Goal: Navigation & Orientation: Find specific page/section

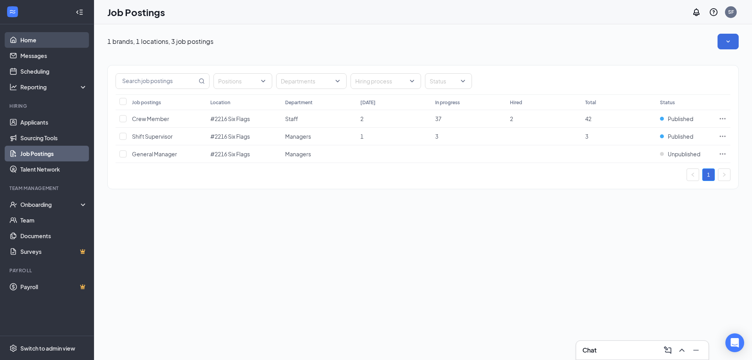
click at [36, 41] on link "Home" at bounding box center [53, 40] width 67 height 16
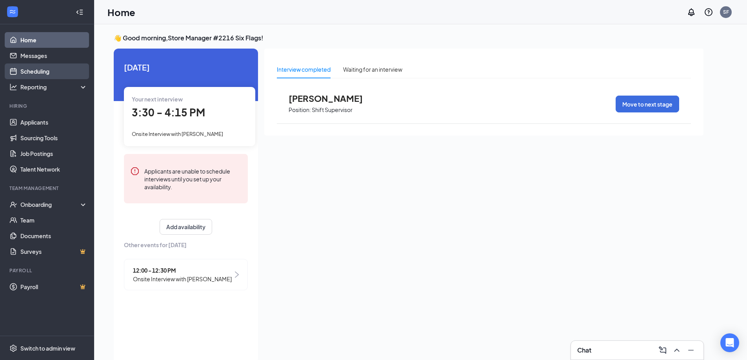
click at [34, 79] on link "Scheduling" at bounding box center [53, 71] width 67 height 16
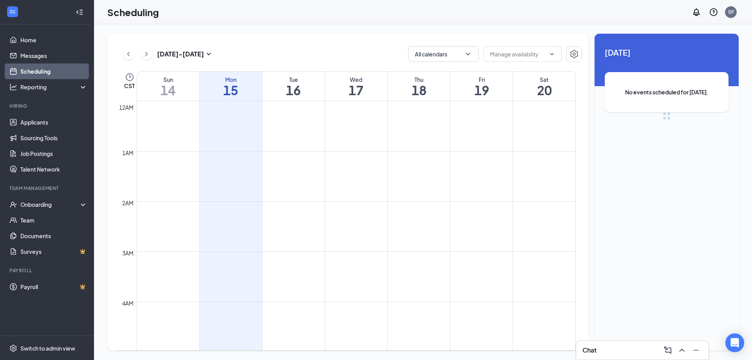
scroll to position [385, 0]
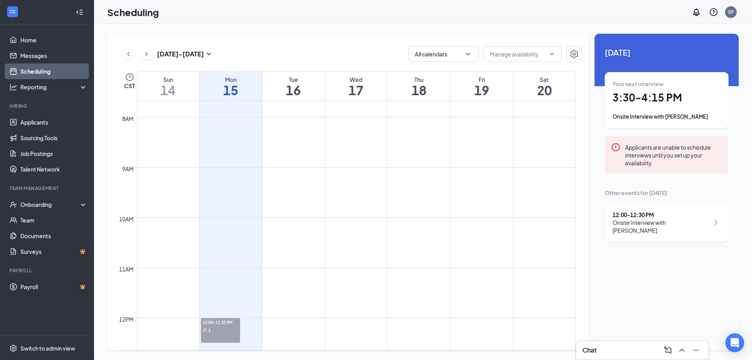
click at [227, 326] on div "1" at bounding box center [220, 330] width 39 height 8
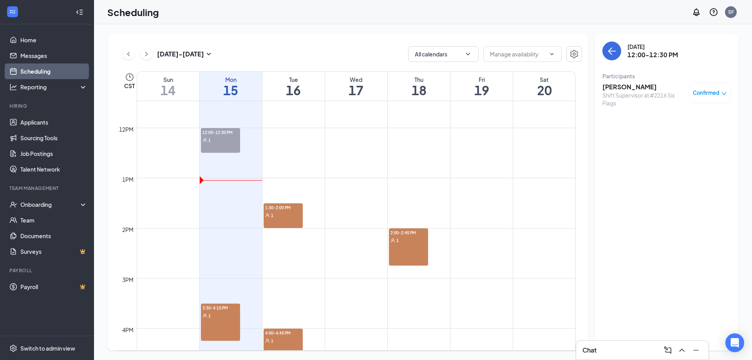
scroll to position [581, 0]
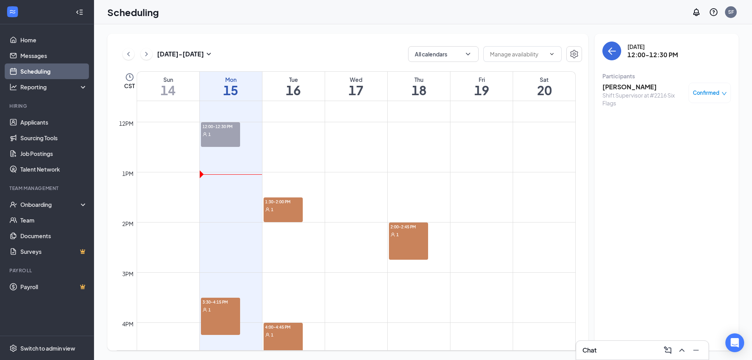
click at [288, 203] on span "1:30-2:00 PM" at bounding box center [283, 201] width 39 height 8
click at [407, 241] on div "2:00-2:45 PM 1" at bounding box center [408, 241] width 39 height 37
click at [280, 216] on div "1:30-2:00 PM 1" at bounding box center [283, 209] width 39 height 25
click at [212, 313] on div "3:30-4:15 PM 1" at bounding box center [220, 316] width 39 height 37
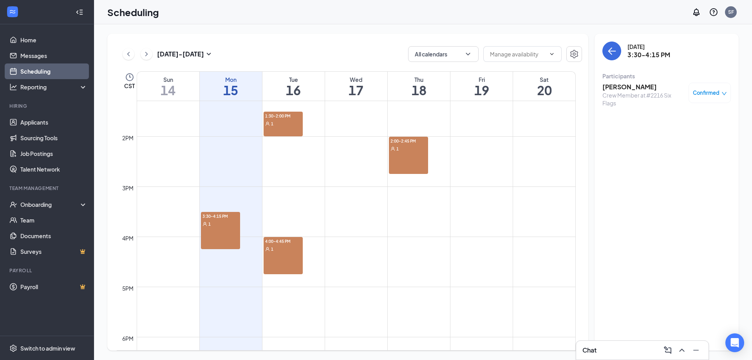
scroll to position [699, 0]
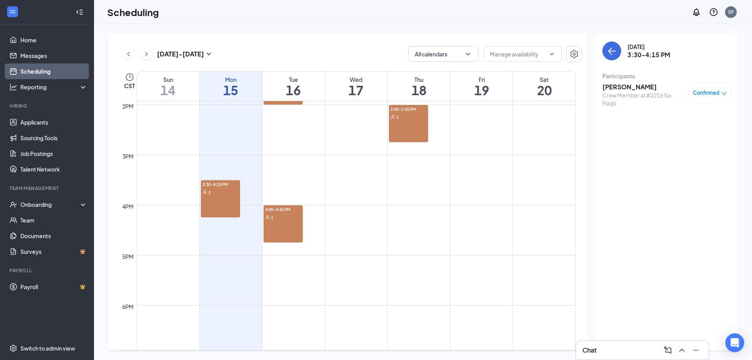
click at [225, 211] on div "3:30-4:15 PM 1" at bounding box center [220, 198] width 39 height 37
click at [279, 221] on div "4:00-4:45 PM 1" at bounding box center [283, 223] width 39 height 37
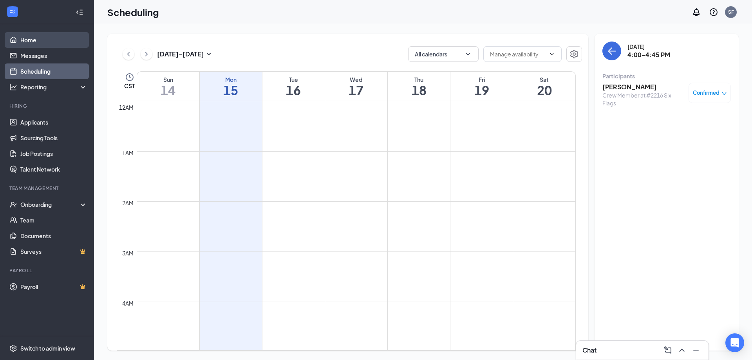
click at [33, 42] on link "Home" at bounding box center [53, 40] width 67 height 16
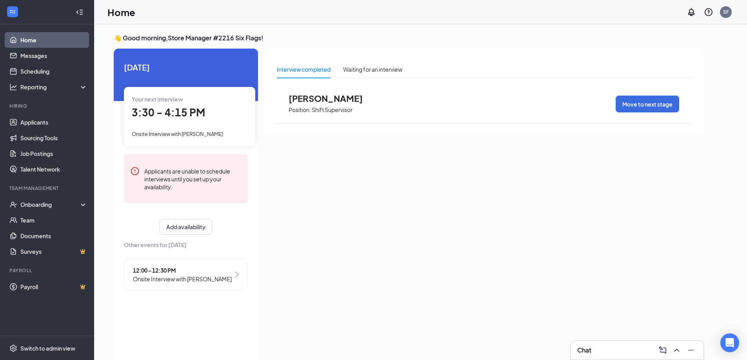
scroll to position [16, 0]
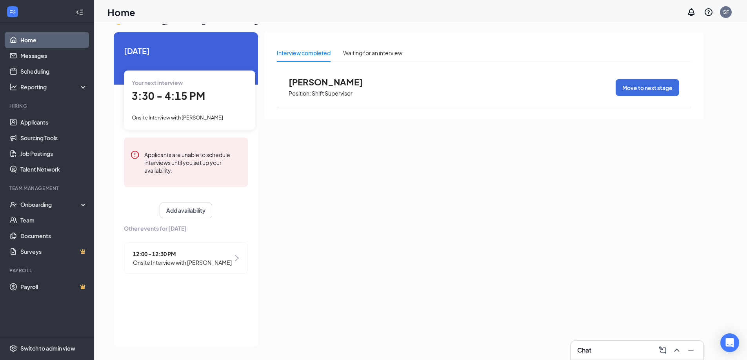
click at [25, 42] on link "Home" at bounding box center [53, 40] width 67 height 16
click at [629, 360] on div "Chat" at bounding box center [636, 351] width 133 height 20
click at [615, 338] on div "Interview completed Waiting for an interview [PERSON_NAME] Position: Shift Supe…" at bounding box center [483, 187] width 439 height 310
click at [617, 343] on div "Chat" at bounding box center [637, 350] width 132 height 19
click at [620, 170] on span "[PERSON_NAME]" at bounding box center [620, 173] width 45 height 8
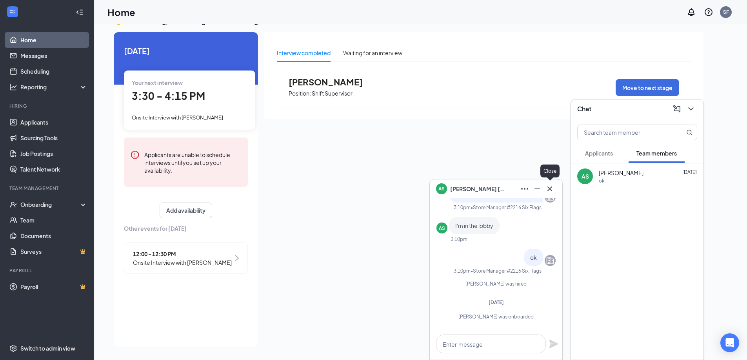
click at [552, 192] on icon "Cross" at bounding box center [549, 188] width 9 height 9
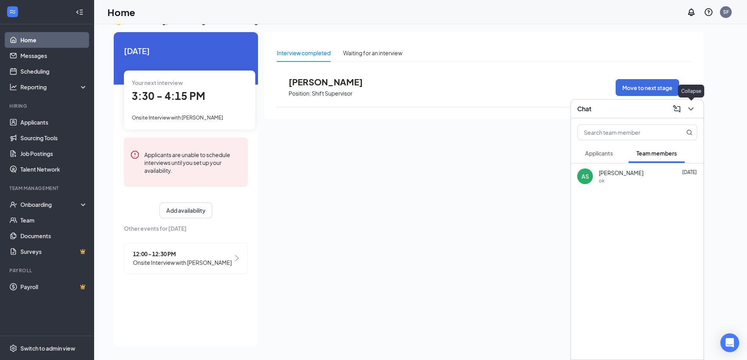
click at [691, 107] on icon "ChevronDown" at bounding box center [690, 108] width 9 height 9
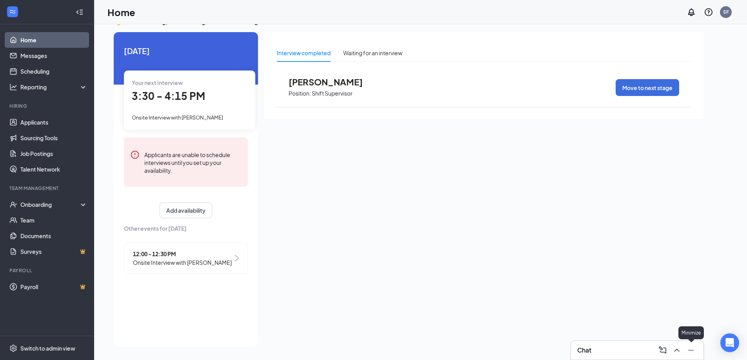
click at [693, 349] on icon "Minimize" at bounding box center [690, 350] width 9 height 9
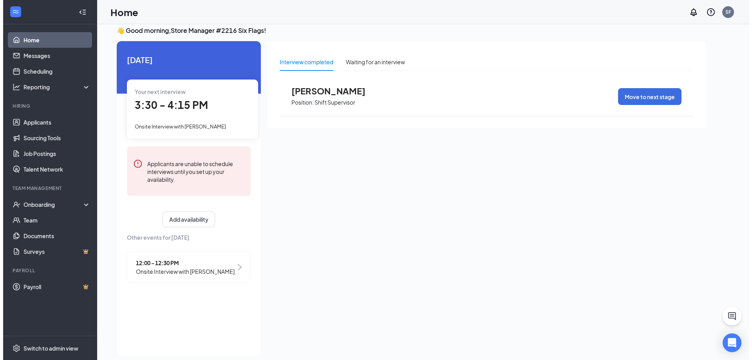
scroll to position [0, 0]
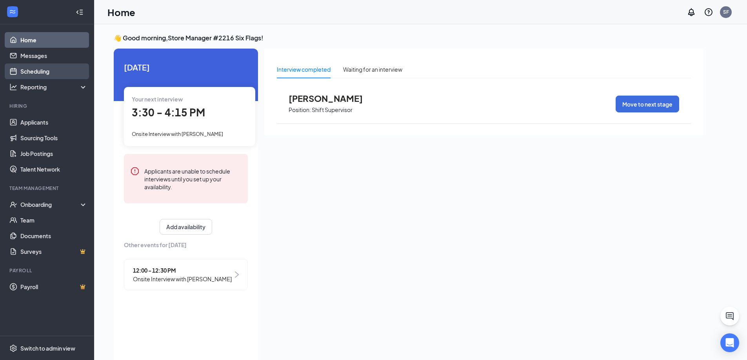
click at [20, 69] on link "Scheduling" at bounding box center [53, 71] width 67 height 16
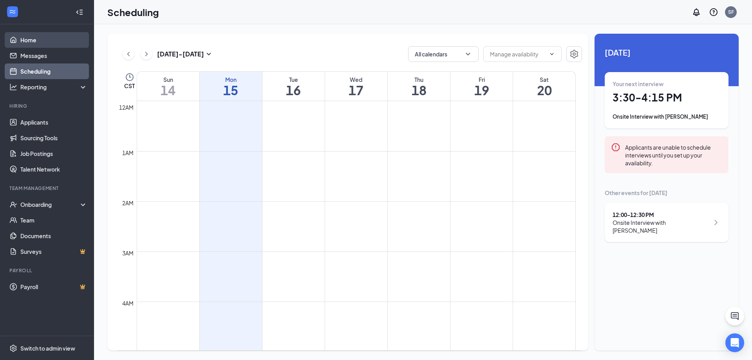
click at [28, 44] on link "Home" at bounding box center [53, 40] width 67 height 16
